Goal: Transaction & Acquisition: Purchase product/service

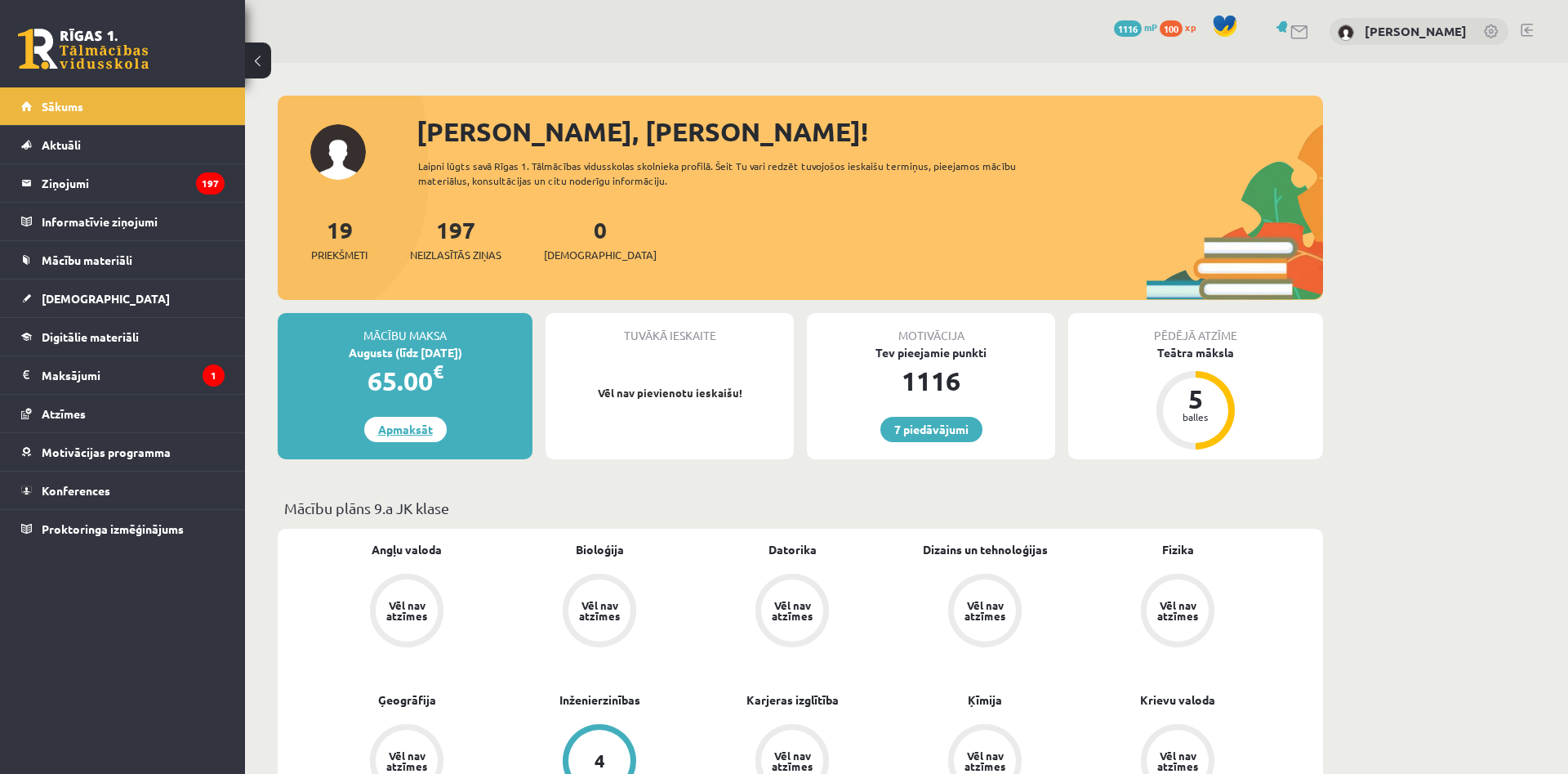
click at [400, 424] on link "Apmaksāt" at bounding box center [405, 429] width 82 height 25
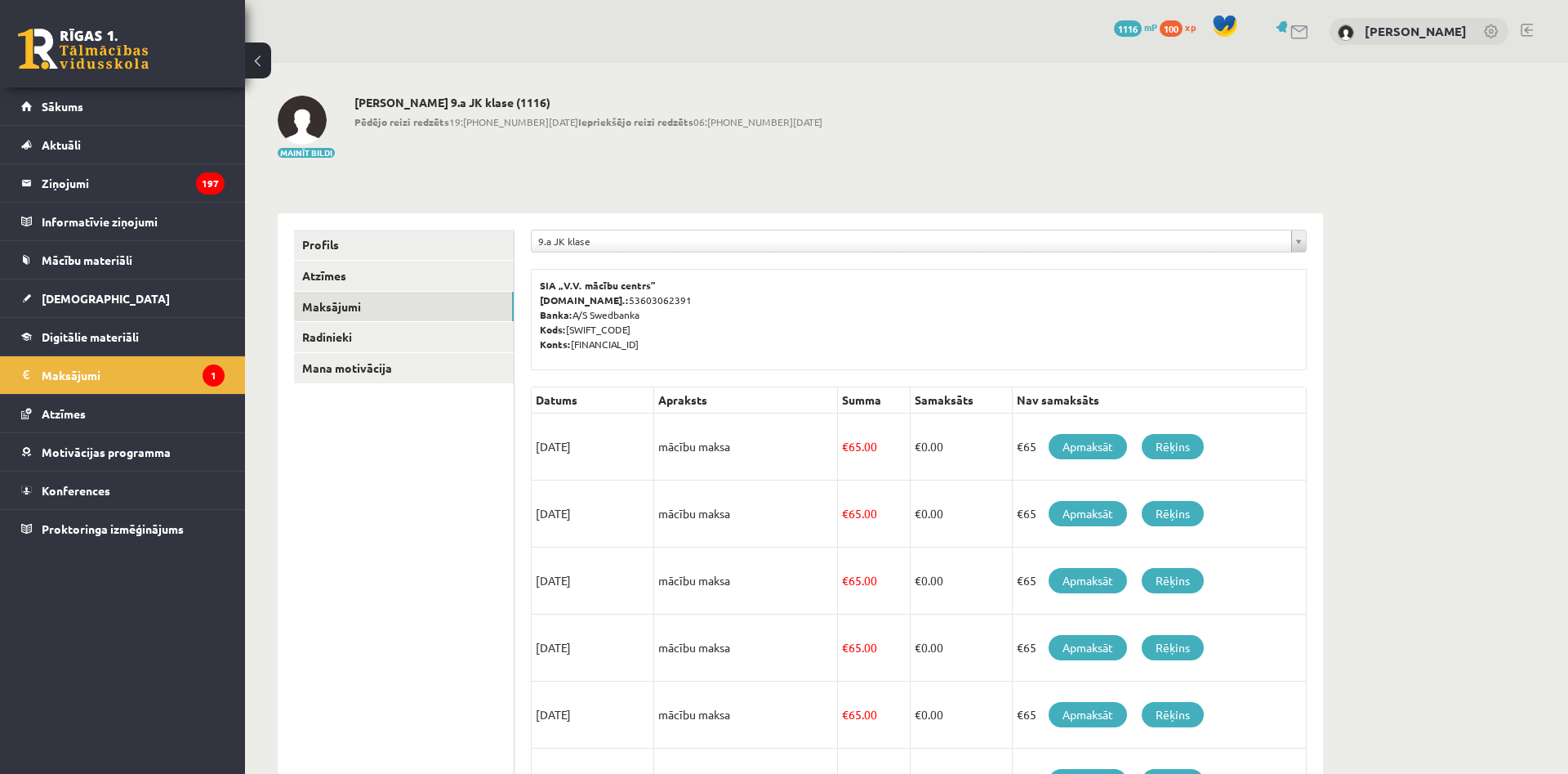
click at [580, 242] on body "eSkola - [DOMAIN_NAME] 0 Dāvanas 1116 mP 100 xp [PERSON_NAME] Sākums Aktuāli Kā…" at bounding box center [784, 387] width 1568 height 774
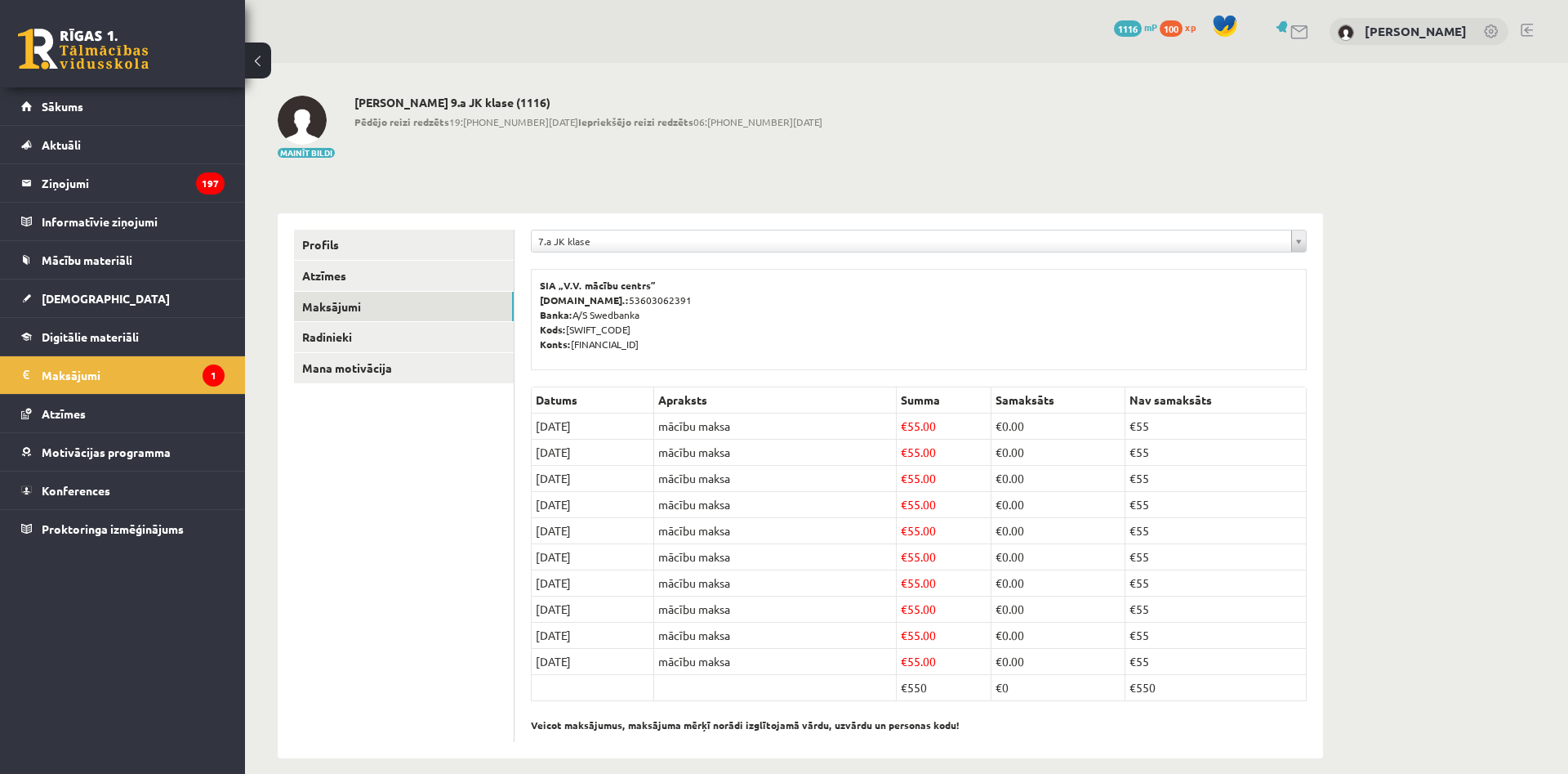
drag, startPoint x: 952, startPoint y: 426, endPoint x: 895, endPoint y: 424, distance: 57.0
click at [902, 426] on td "€ 55.00" at bounding box center [943, 426] width 95 height 26
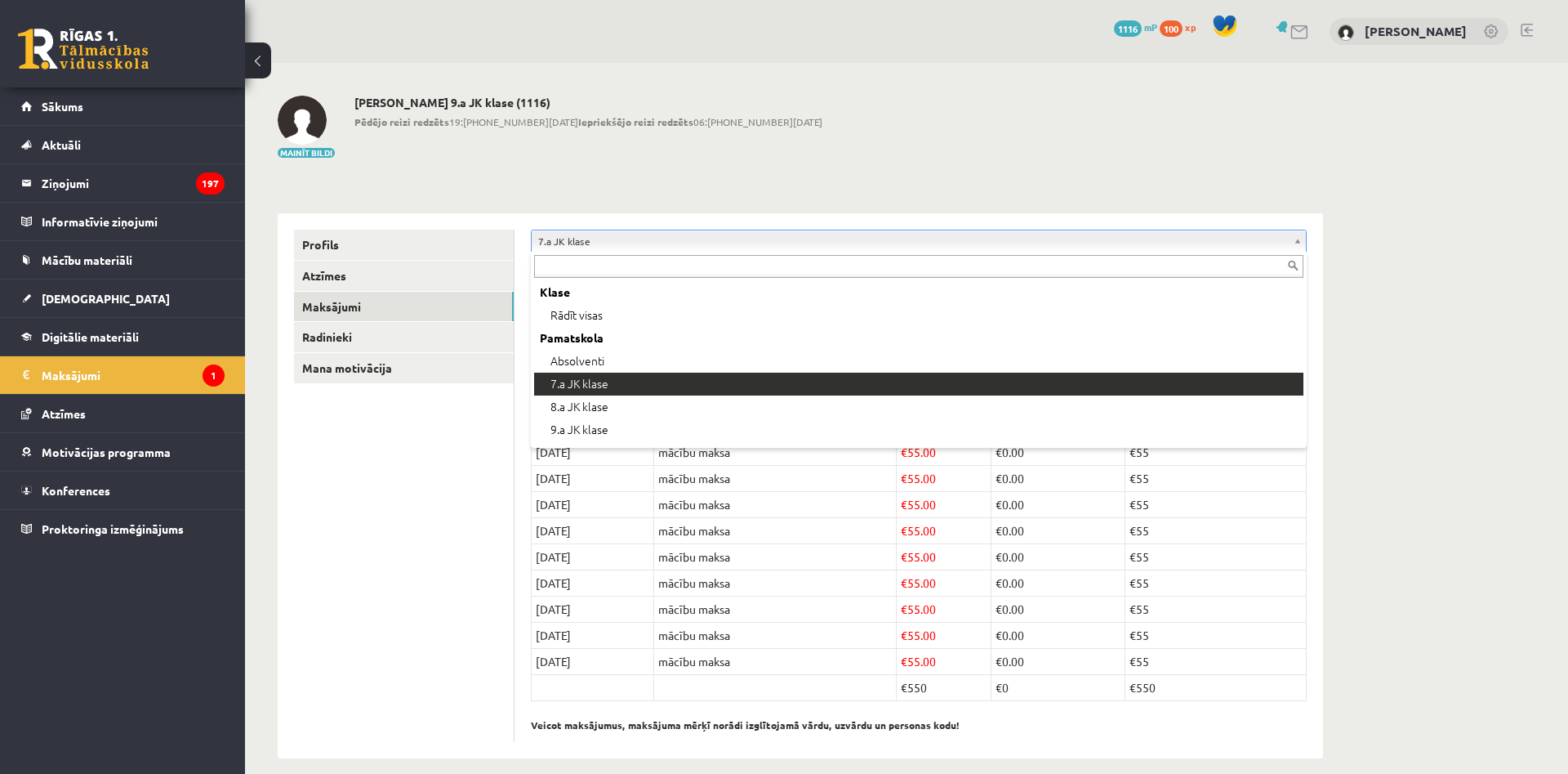
click at [805, 249] on body "eSkola - R1TV.lv 0 Dāvanas 1116 mP 100 xp Ervīns Blonskis Sākums Aktuāli Kā māc…" at bounding box center [784, 387] width 1568 height 774
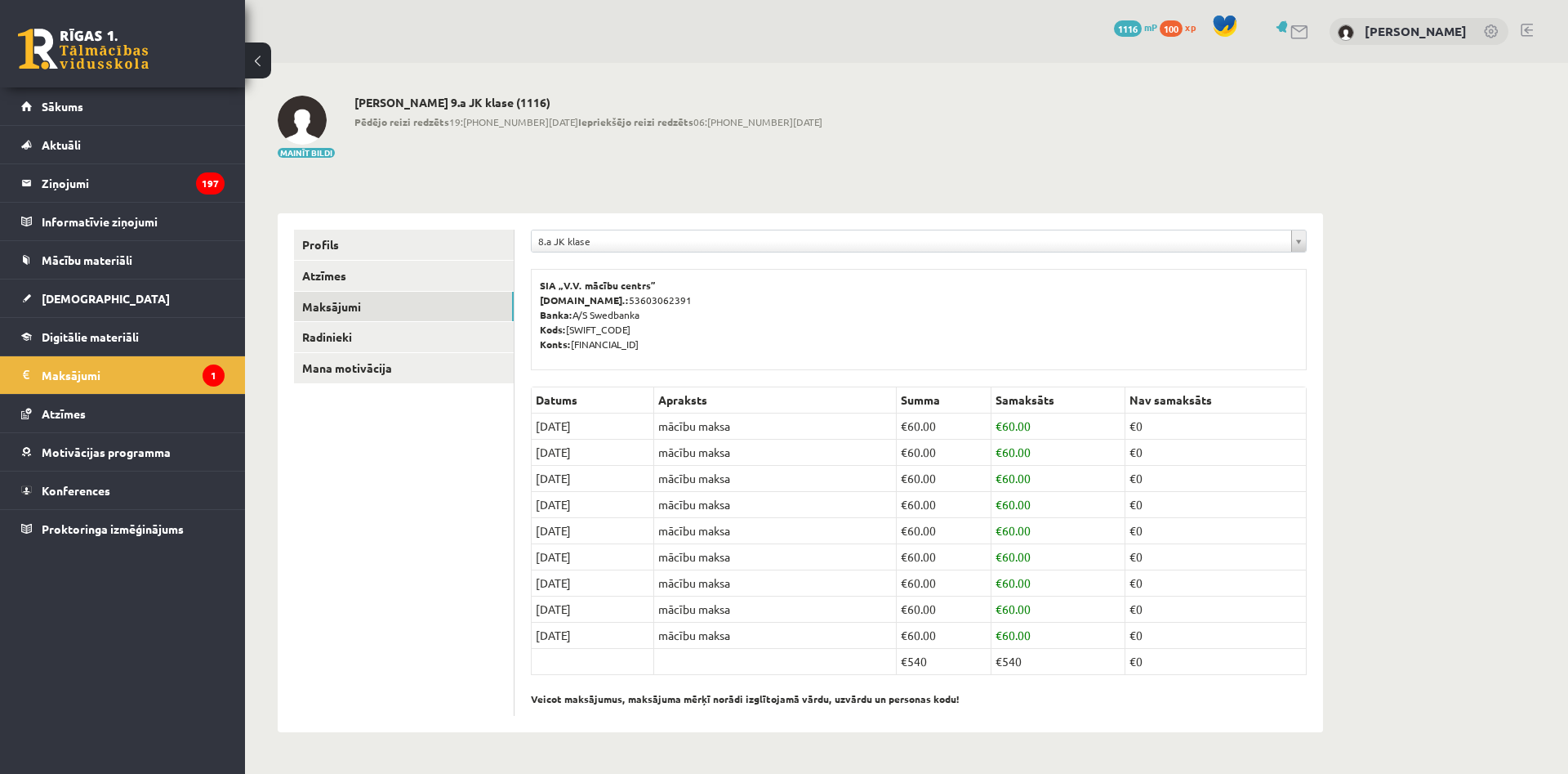
drag, startPoint x: 925, startPoint y: 430, endPoint x: 884, endPoint y: 434, distance: 41.2
click at [884, 434] on tr "15/09/2024 mācību maksa € 60.00 € 60.00 €0" at bounding box center [919, 426] width 775 height 26
click at [860, 423] on td "mācību maksa" at bounding box center [775, 426] width 242 height 26
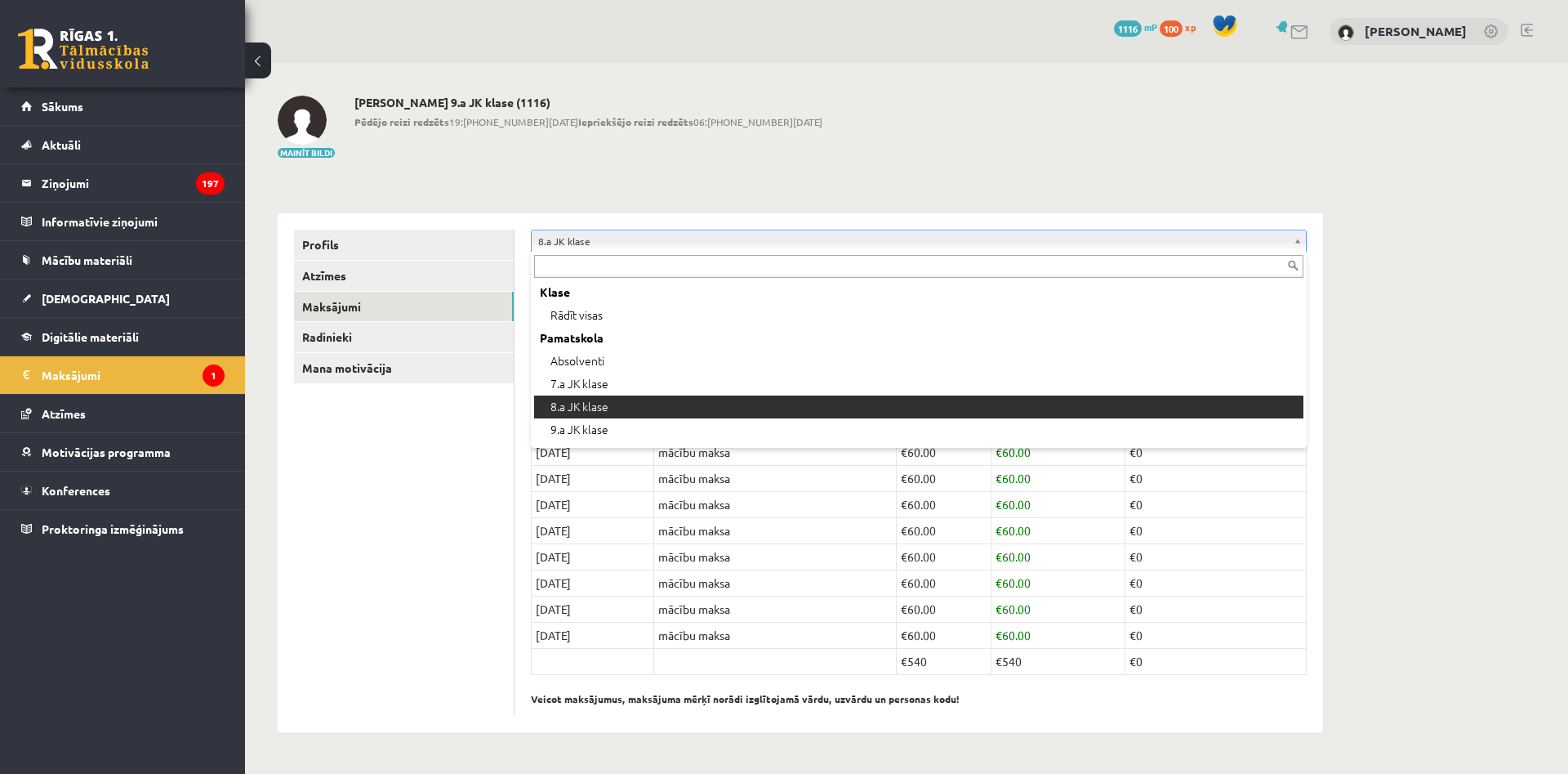
click at [761, 241] on body "eSkola - [DOMAIN_NAME] 0 Dāvanas 1116 mP 100 xp [PERSON_NAME] Sākums Aktuāli Kā…" at bounding box center [784, 387] width 1568 height 774
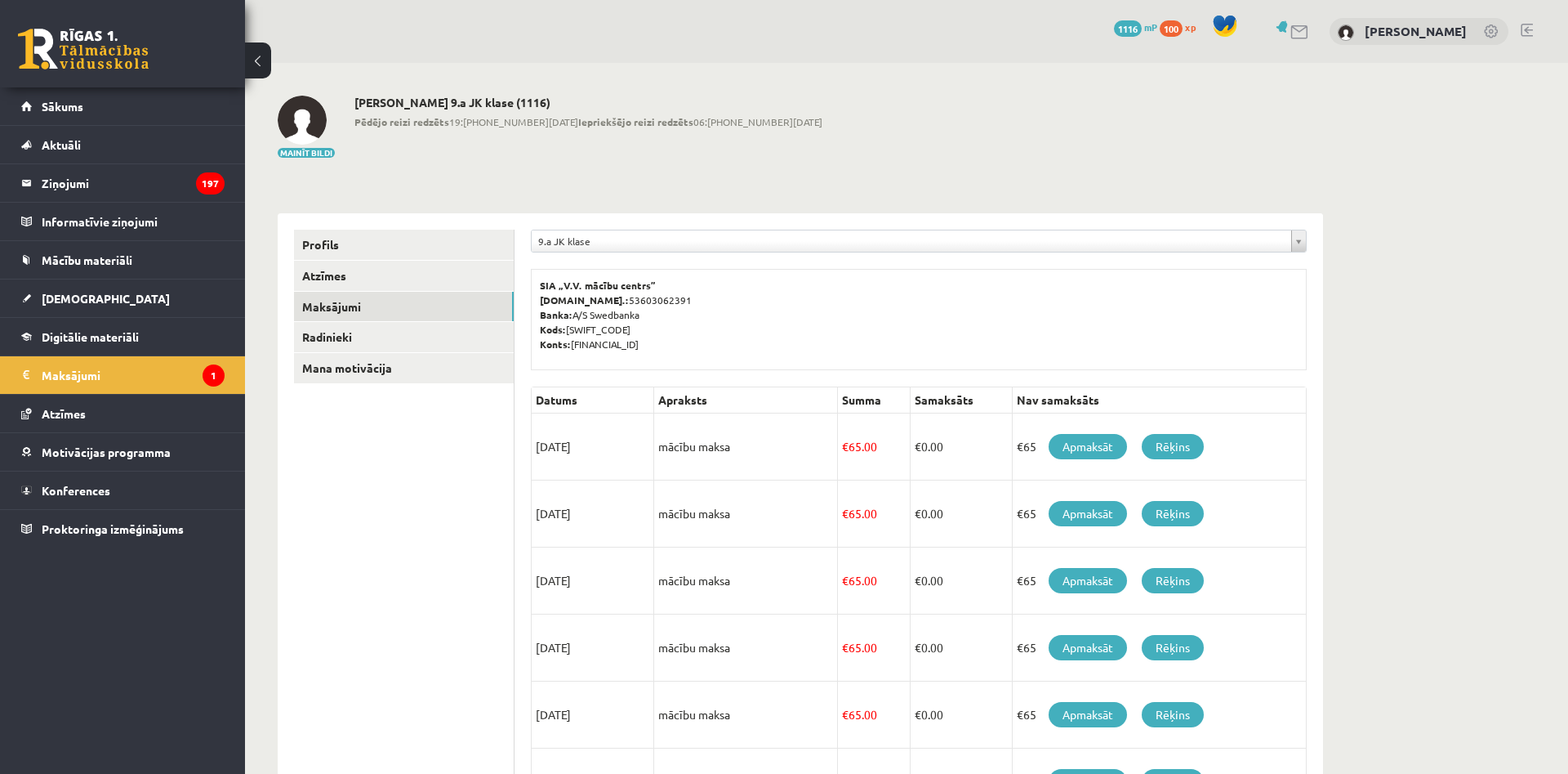
click at [840, 441] on td "€ 65.00" at bounding box center [874, 447] width 73 height 67
click at [787, 448] on td "mācību maksa" at bounding box center [746, 447] width 184 height 67
click at [558, 447] on td "[DATE]" at bounding box center [593, 447] width 123 height 67
click at [567, 447] on td "[DATE]" at bounding box center [593, 447] width 123 height 67
click at [571, 448] on td "[DATE]" at bounding box center [593, 447] width 123 height 67
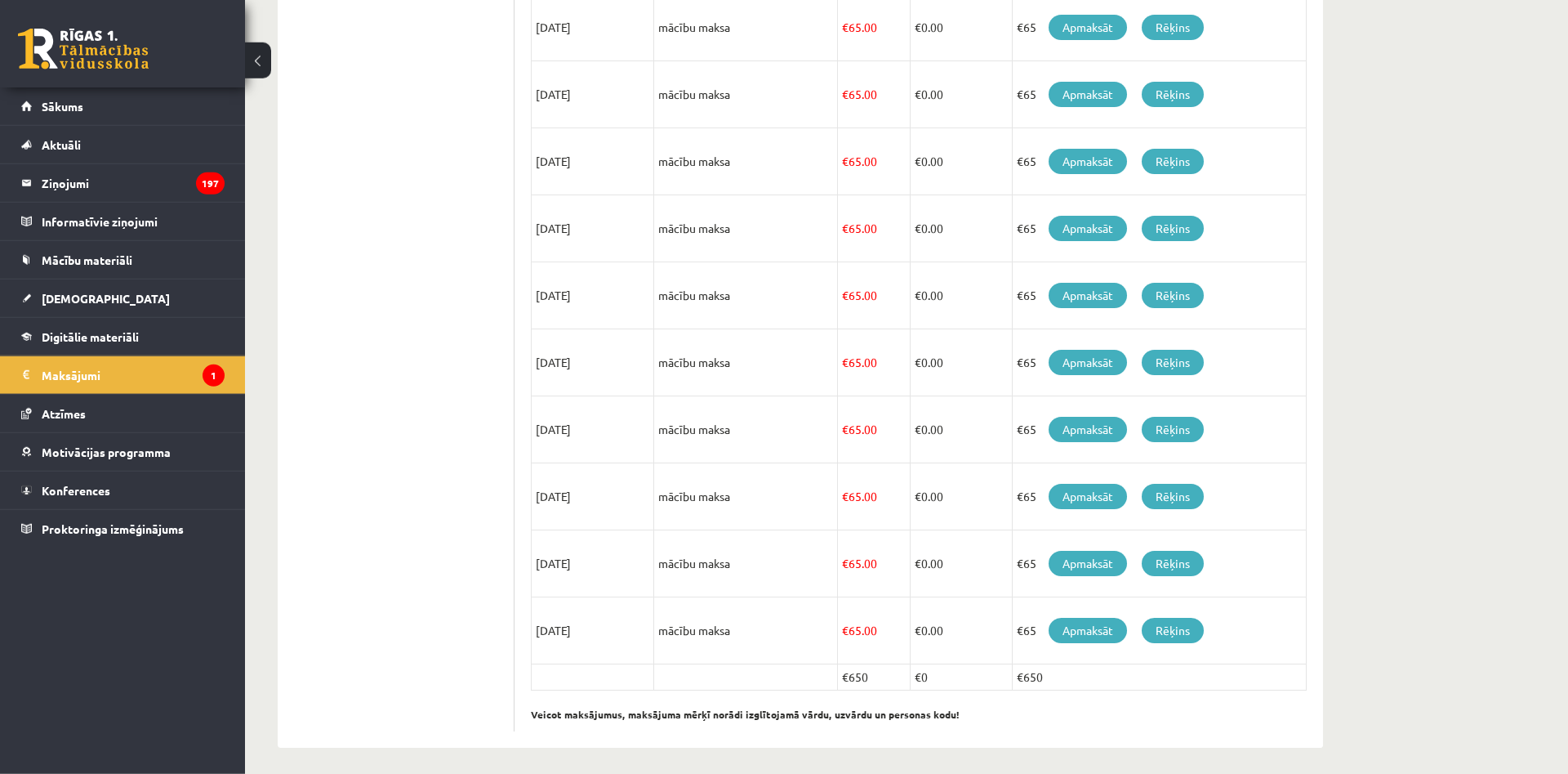
scroll to position [426, 0]
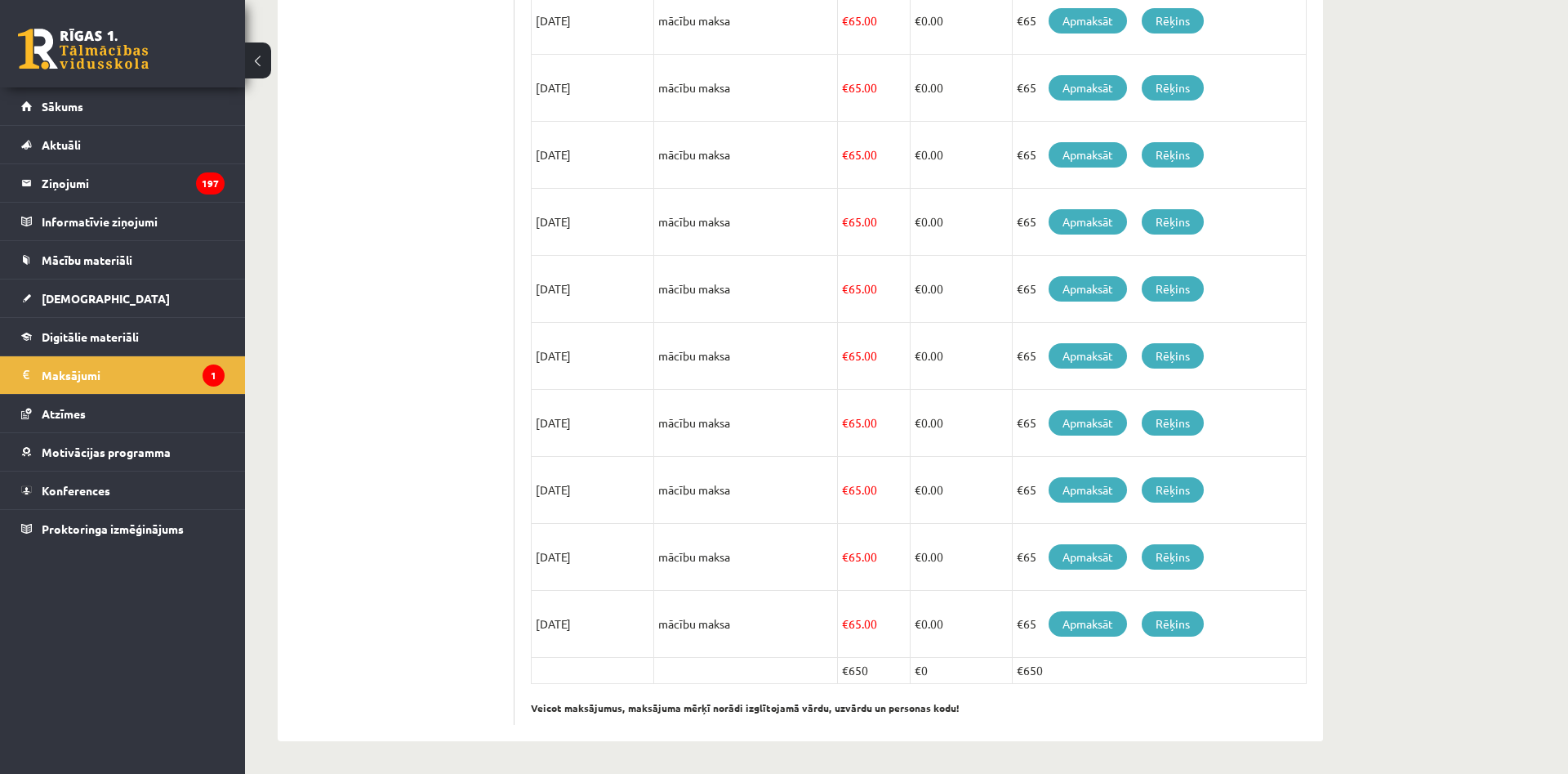
click at [1258, 25] on td "€65 Apmaksāt Rēķins" at bounding box center [1158, 21] width 294 height 67
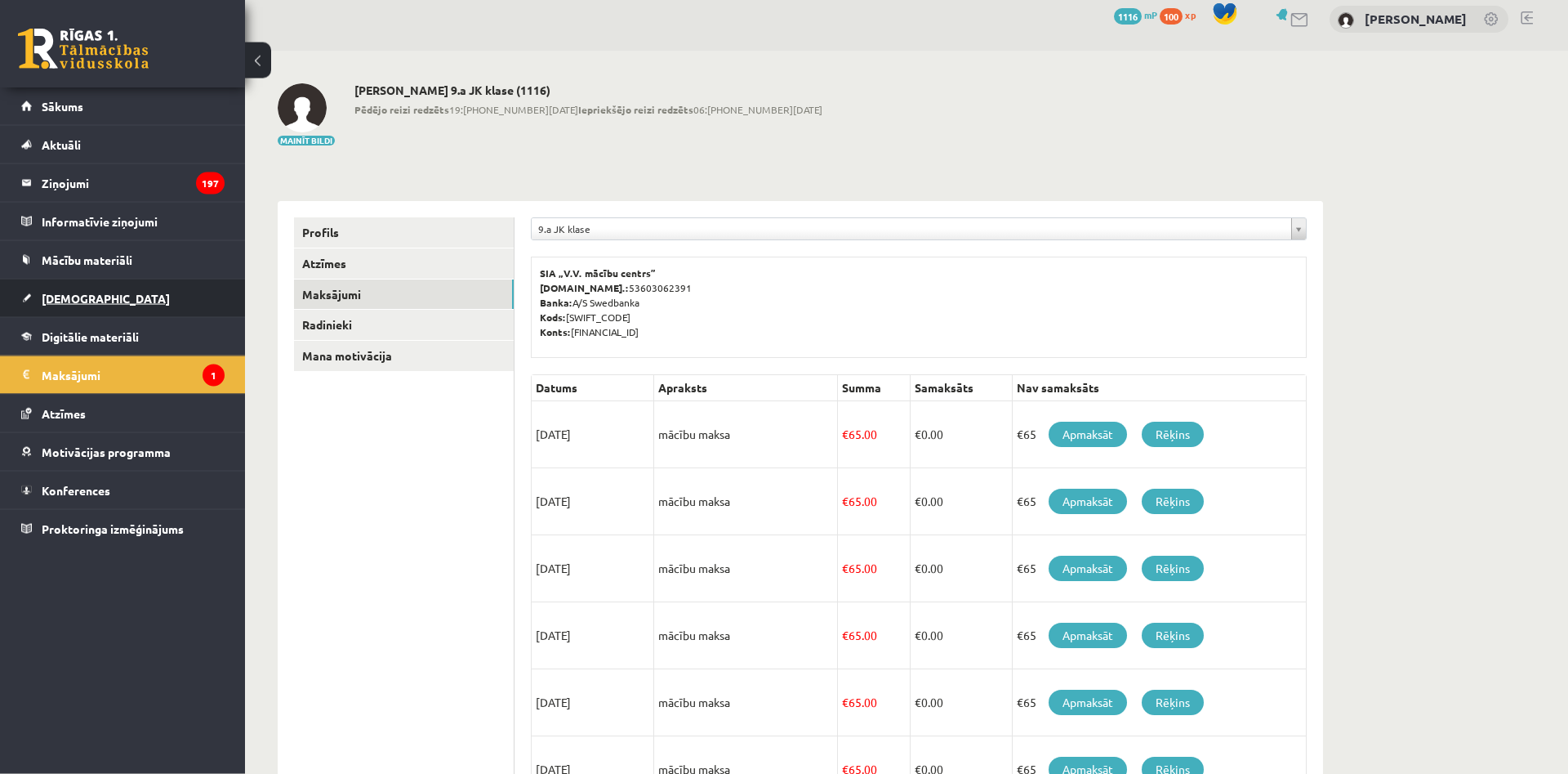
scroll to position [0, 0]
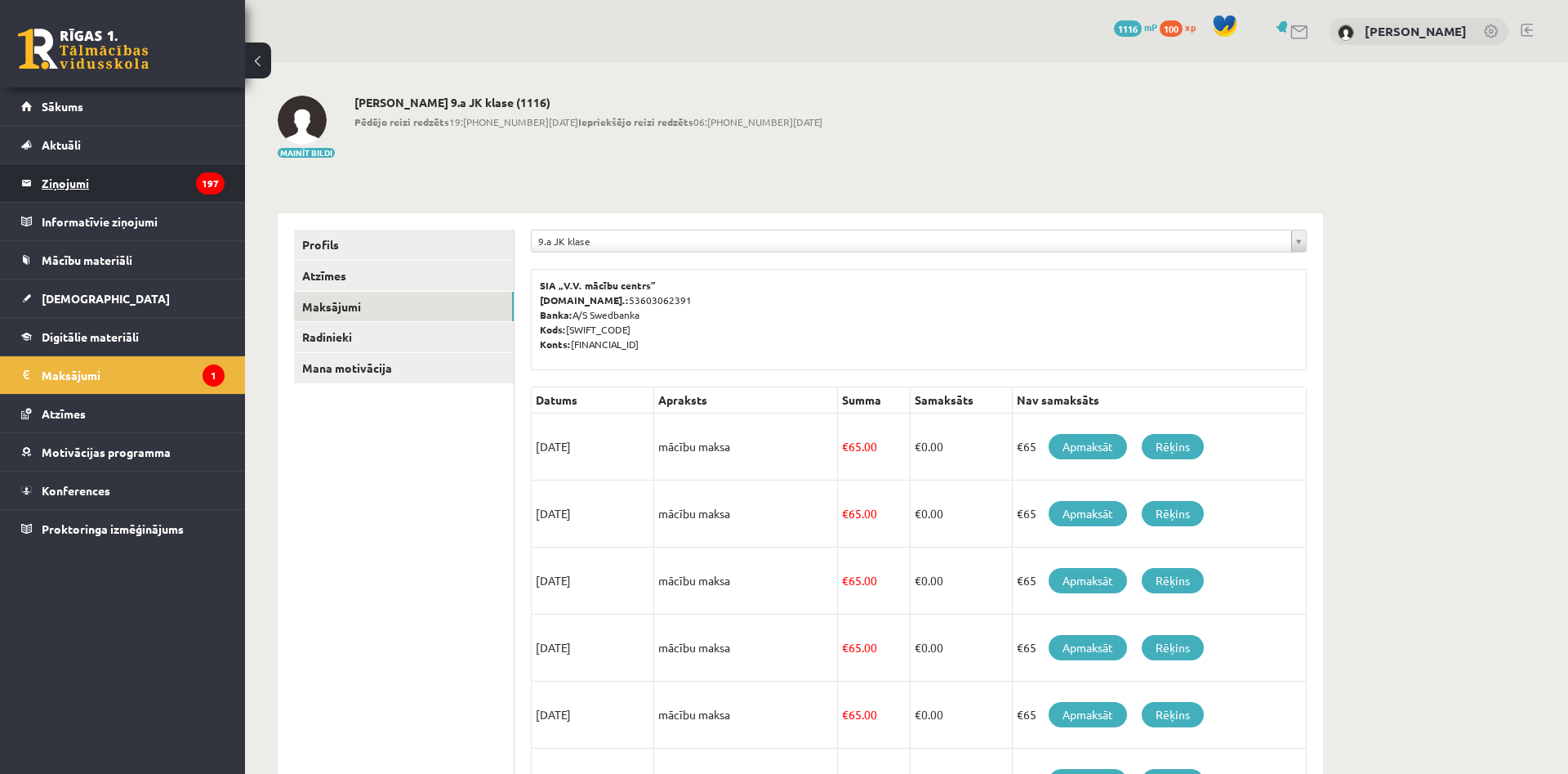
click at [169, 195] on legend "Ziņojumi 197" at bounding box center [133, 183] width 183 height 38
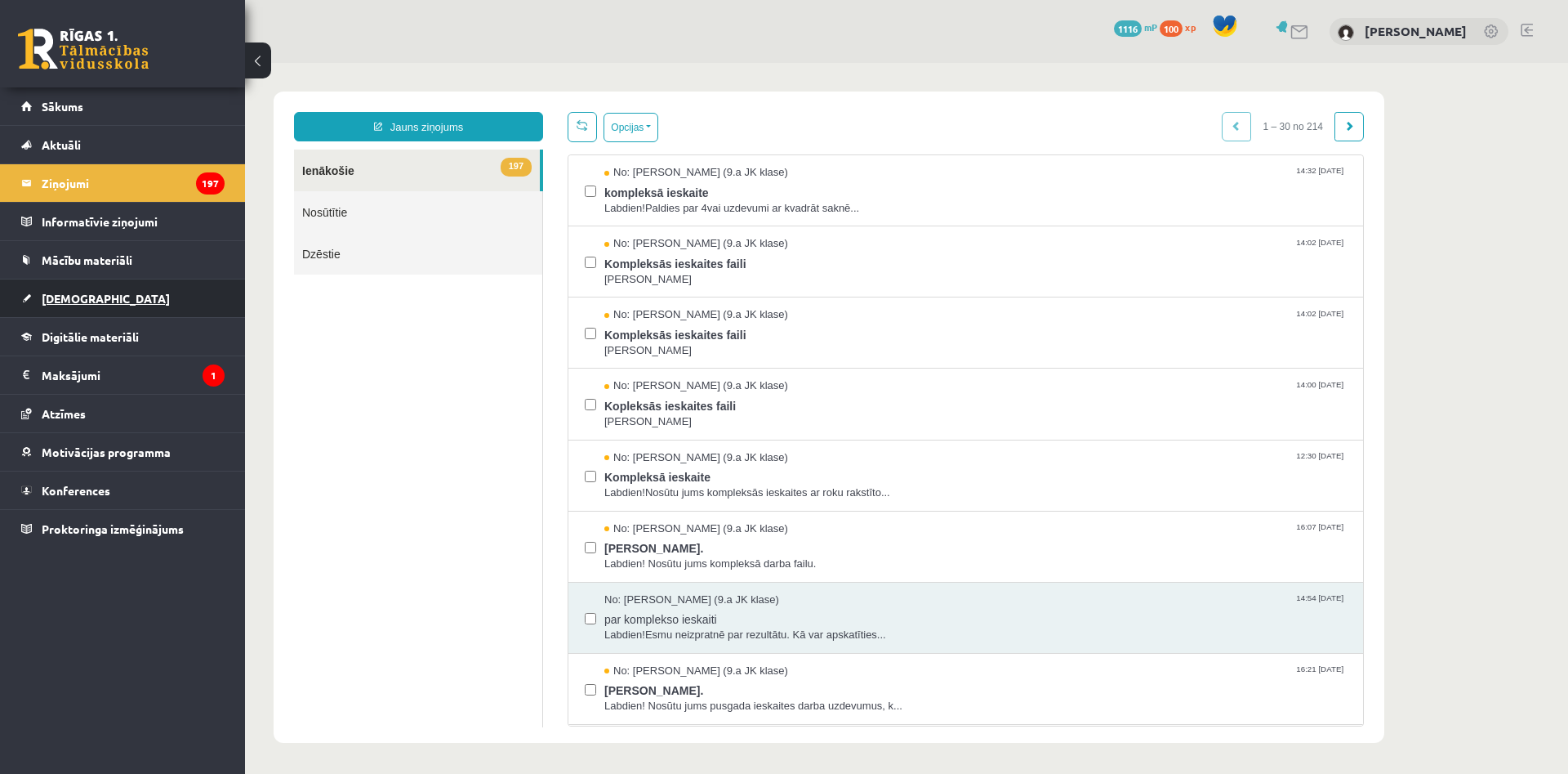
click at [147, 289] on link "[DEMOGRAPHIC_DATA]" at bounding box center [123, 298] width 204 height 38
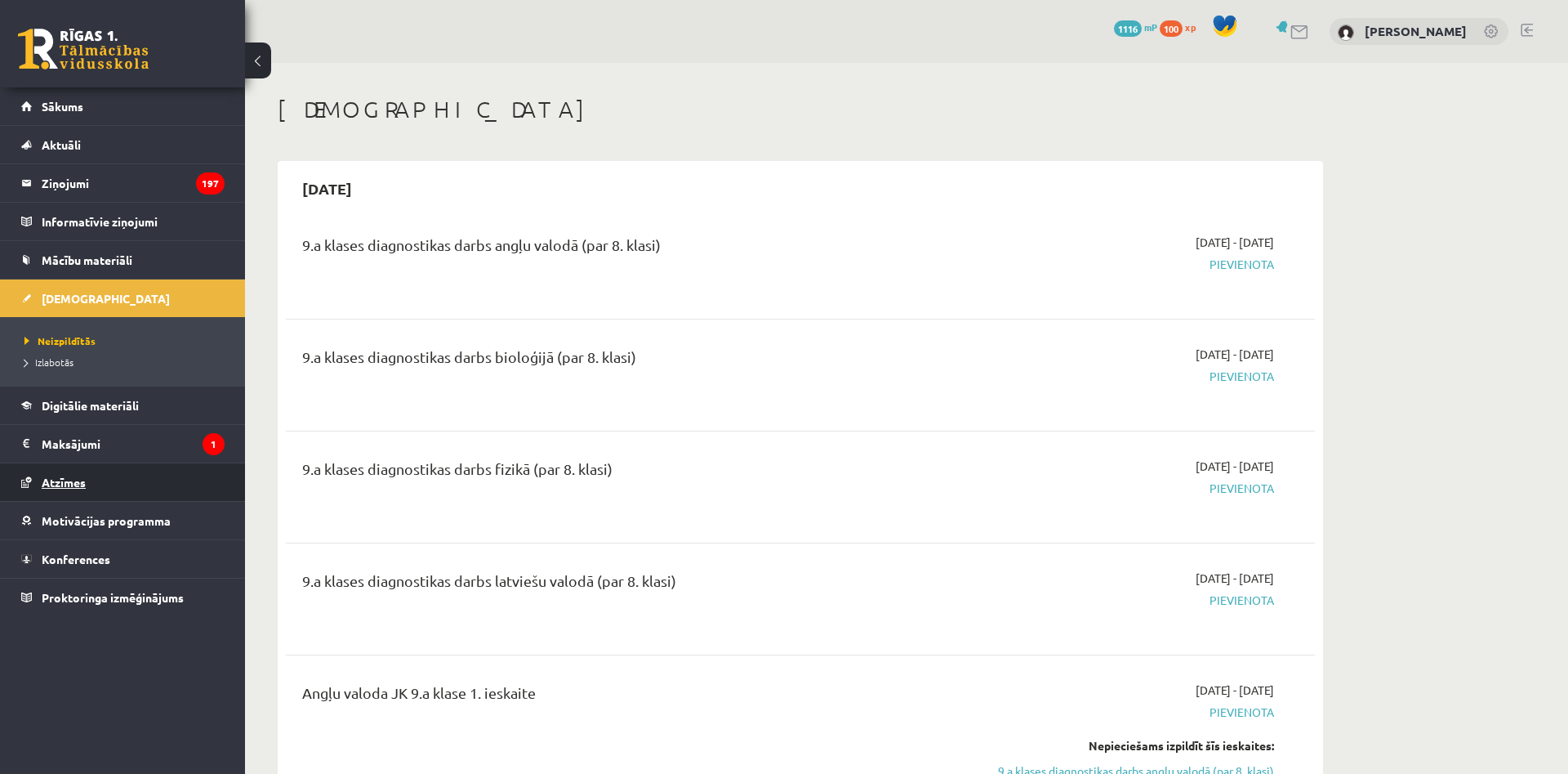
click at [168, 464] on ul "Sākums Aktuāli Kā mācīties eSKOLĀ Kontakti Normatīvie akti Online konsultācijas…" at bounding box center [122, 351] width 245 height 528
click at [166, 473] on link "Atzīmes" at bounding box center [123, 482] width 204 height 38
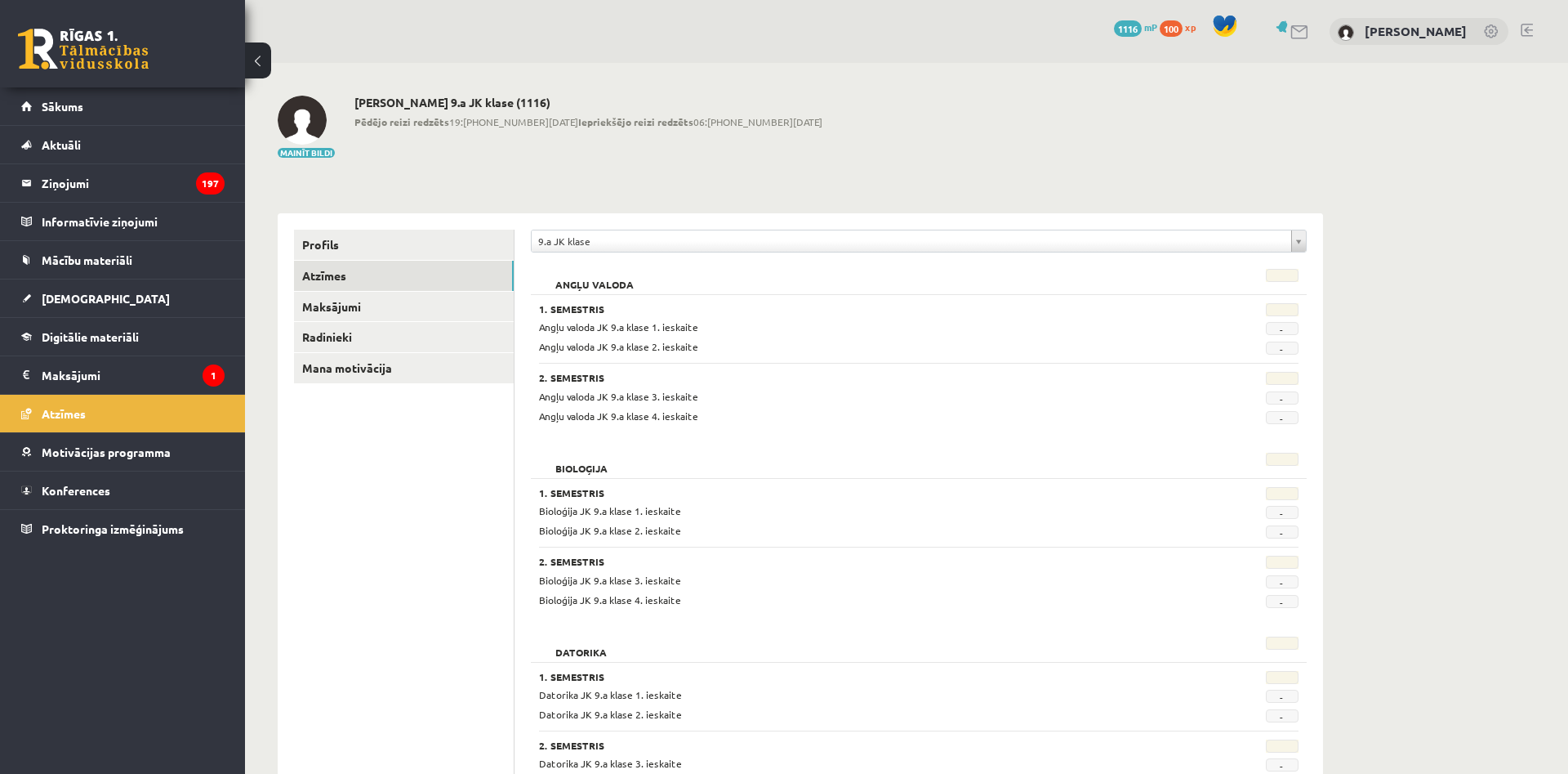
click at [606, 247] on body "eSkola - [DOMAIN_NAME] 0 Dāvanas 1116 mP 100 xp [PERSON_NAME] Sākums Aktuāli Kā…" at bounding box center [784, 387] width 1568 height 774
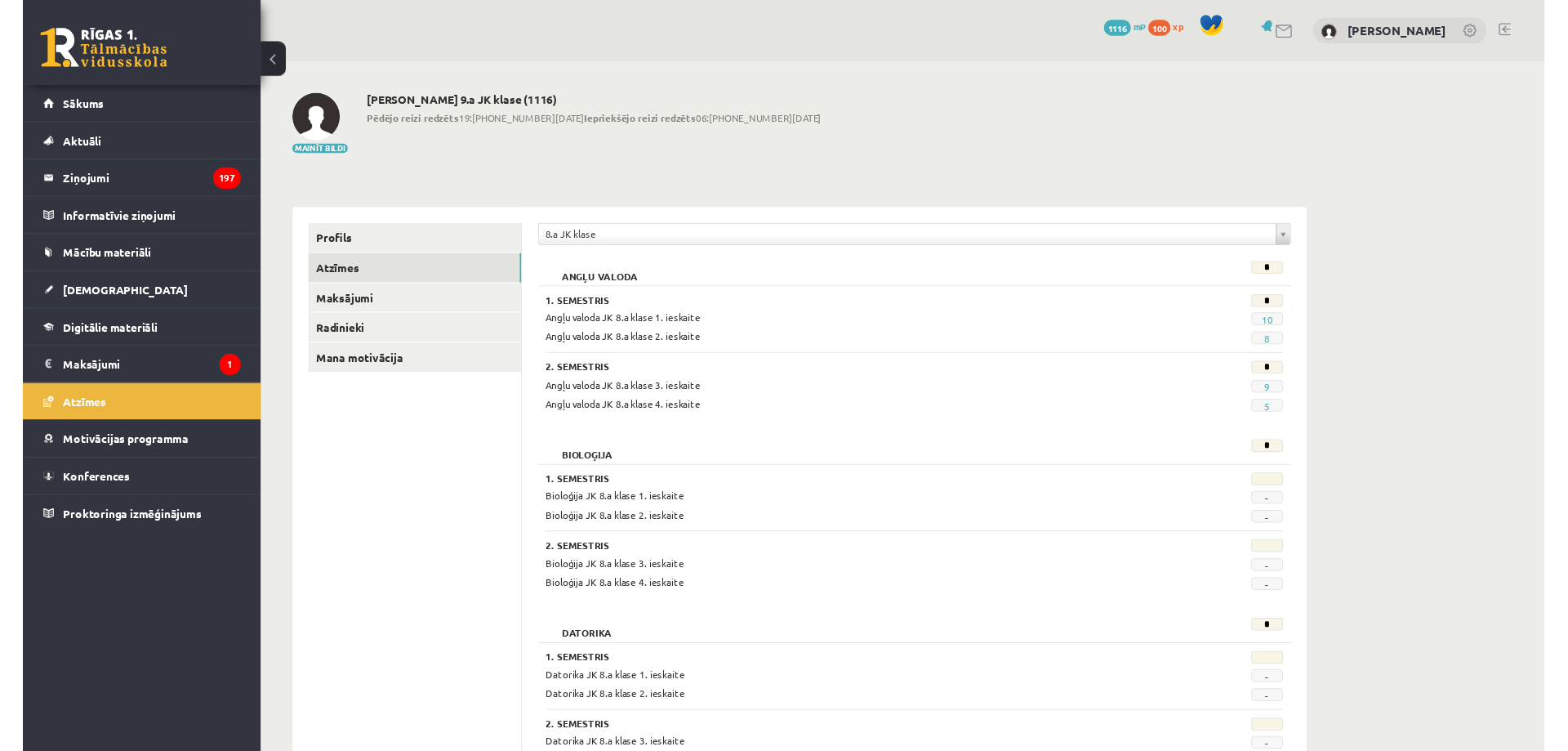
scroll to position [83, 0]
